Goal: Information Seeking & Learning: Learn about a topic

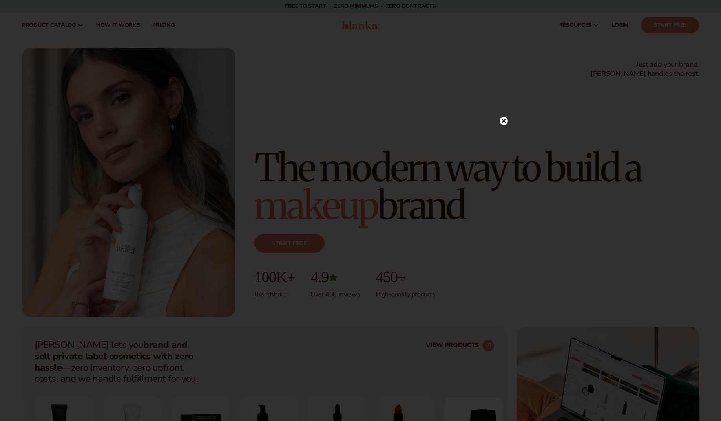
click at [501, 119] on circle at bounding box center [504, 121] width 8 height 8
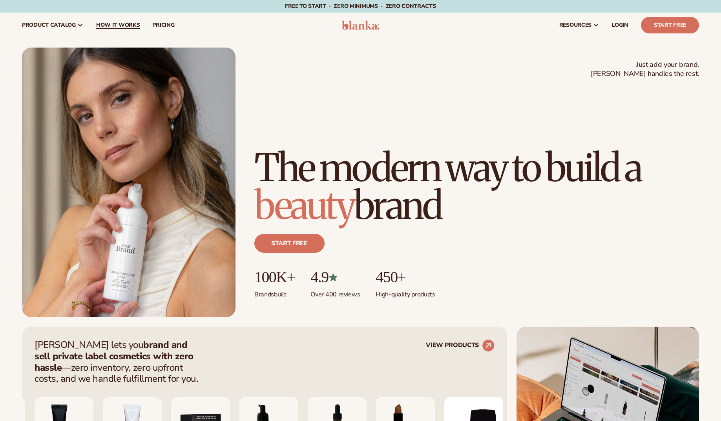
click at [125, 27] on span "How It Works" at bounding box center [118, 25] width 44 height 6
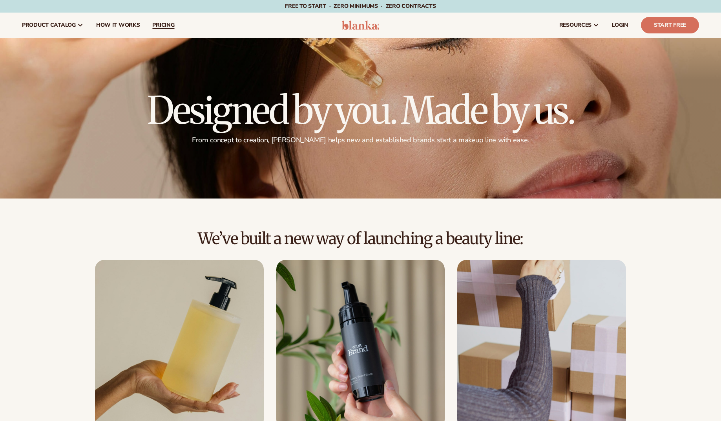
click at [159, 27] on span "pricing" at bounding box center [163, 25] width 22 height 6
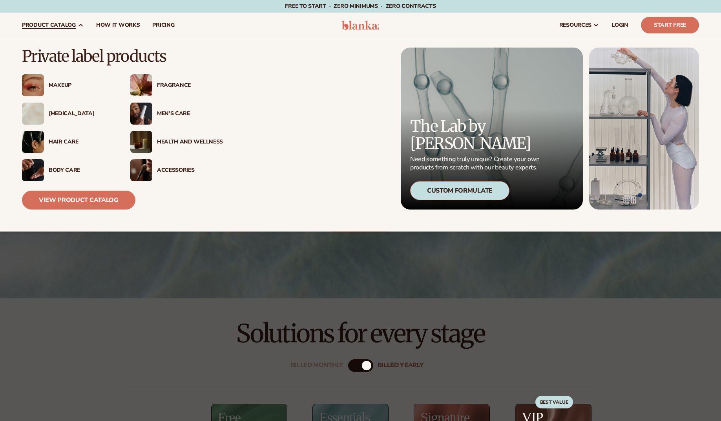
click at [46, 22] on span "product catalog" at bounding box center [49, 25] width 54 height 6
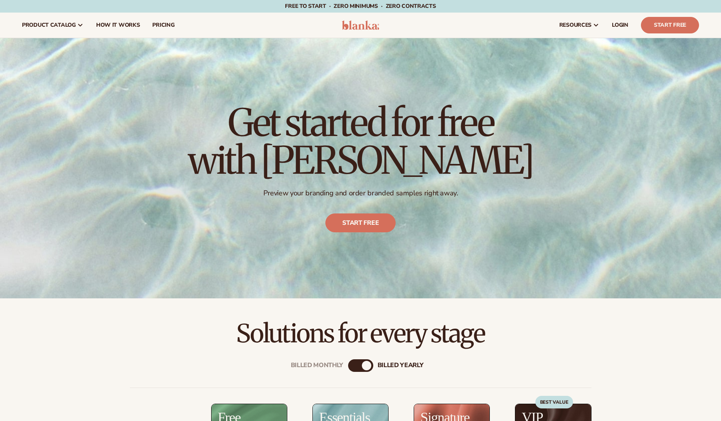
click at [366, 26] on img at bounding box center [360, 24] width 37 height 9
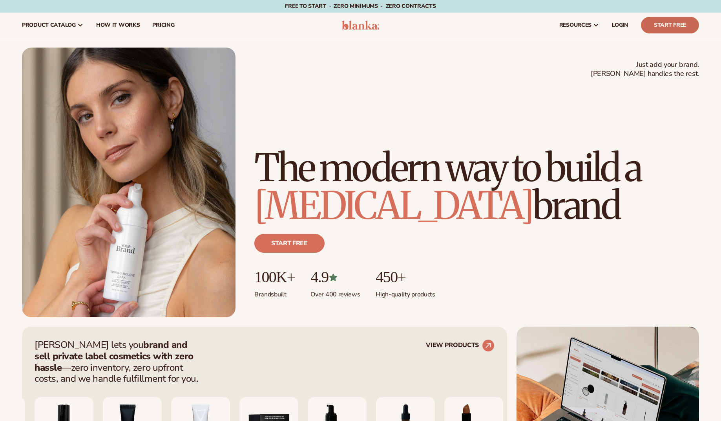
click at [662, 17] on link "Start Free" at bounding box center [670, 25] width 58 height 16
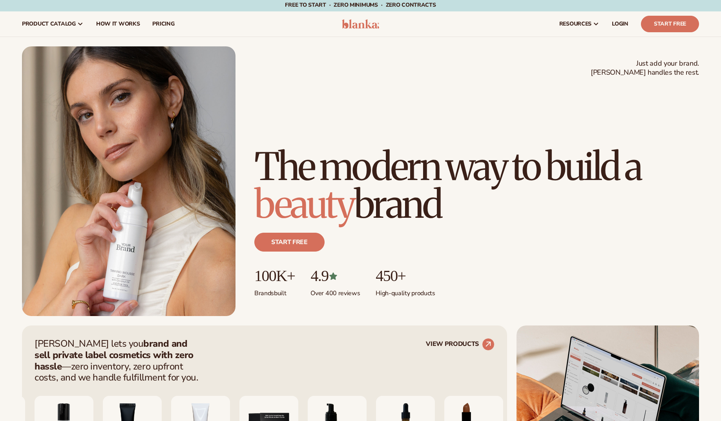
scroll to position [1, 0]
